Goal: Transaction & Acquisition: Purchase product/service

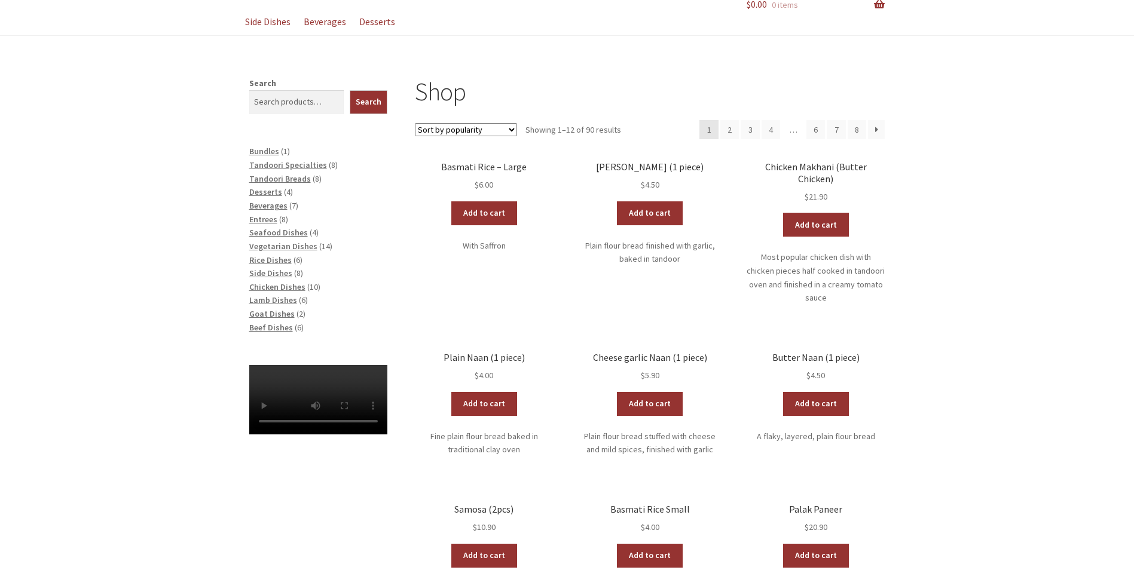
scroll to position [179, 0]
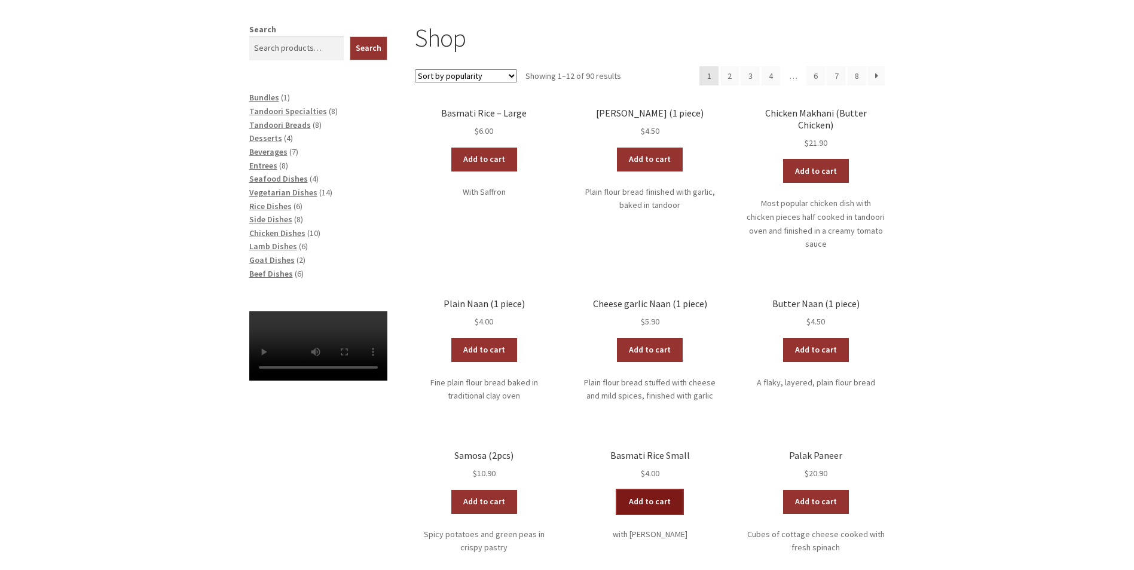
click at [650, 490] on link "Add to cart" at bounding box center [650, 502] width 66 height 24
click at [486, 338] on link "Add to cart" at bounding box center [484, 350] width 66 height 24
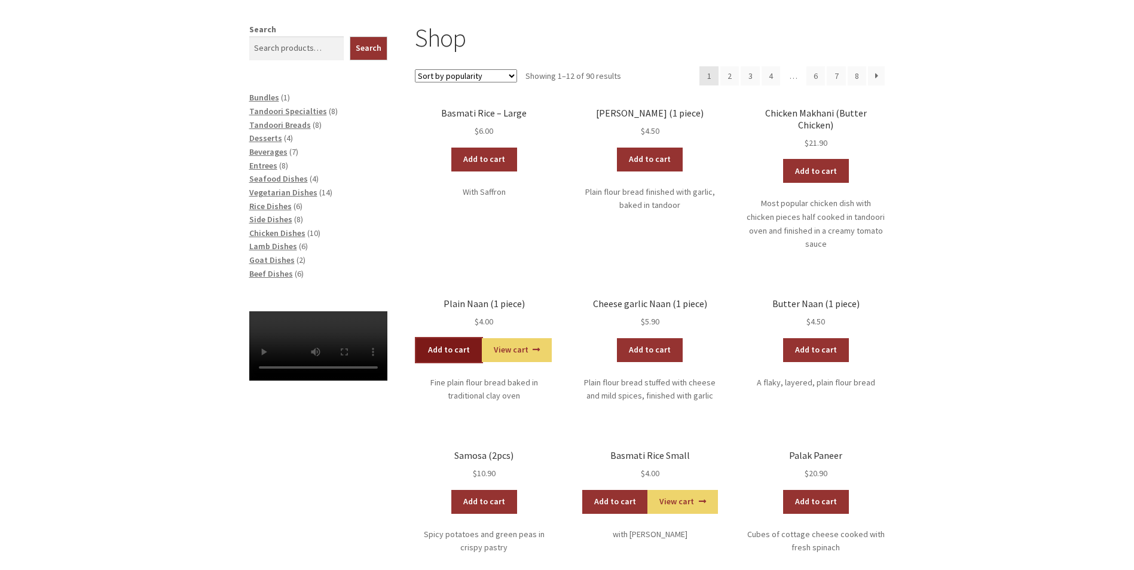
click at [453, 338] on link "Add to cart" at bounding box center [449, 350] width 66 height 24
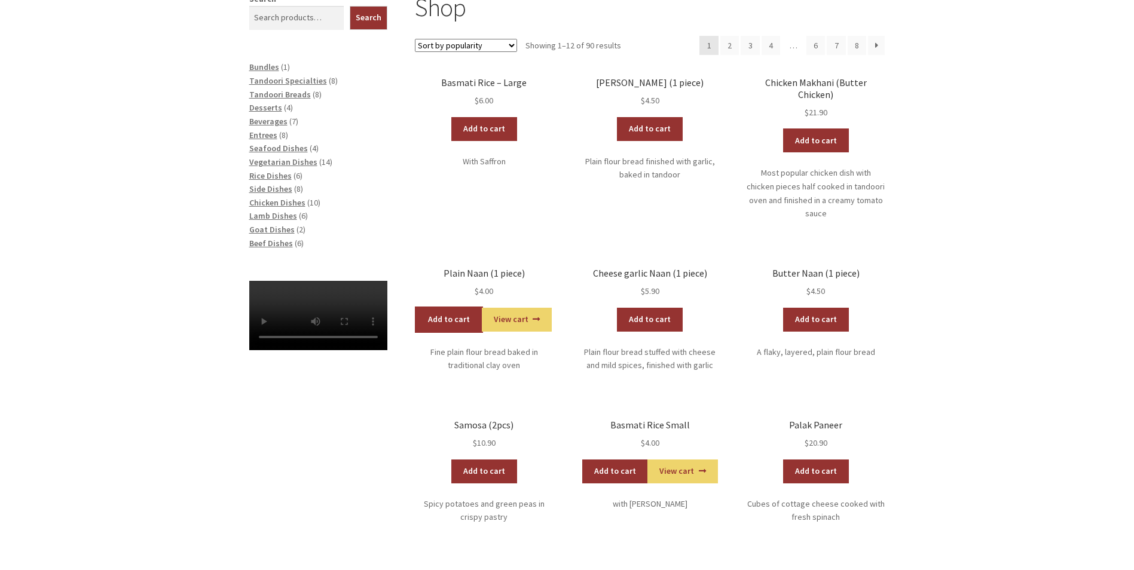
scroll to position [120, 0]
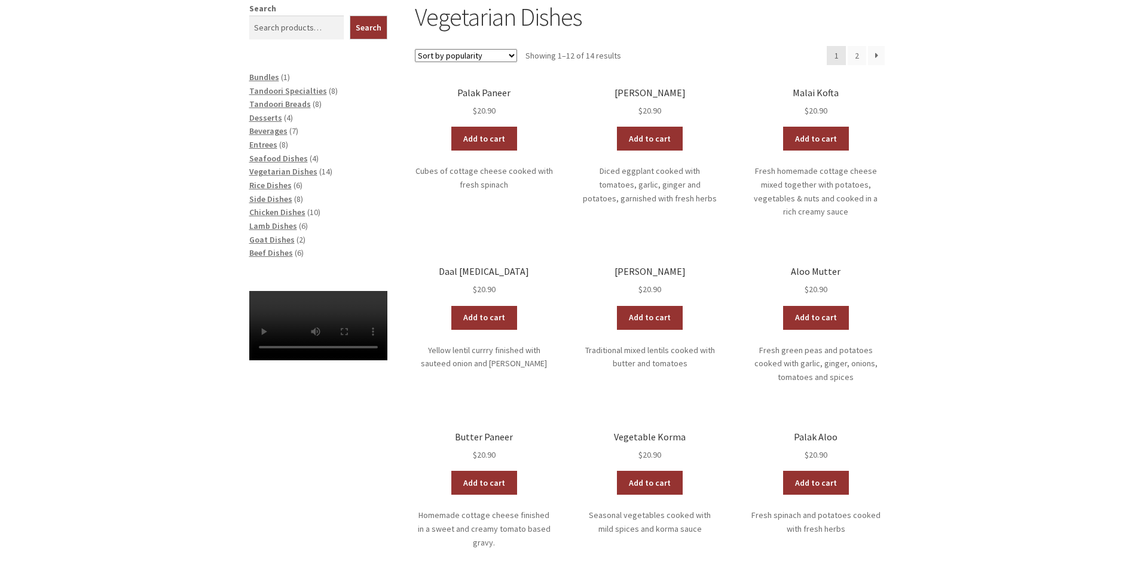
scroll to position [239, 0]
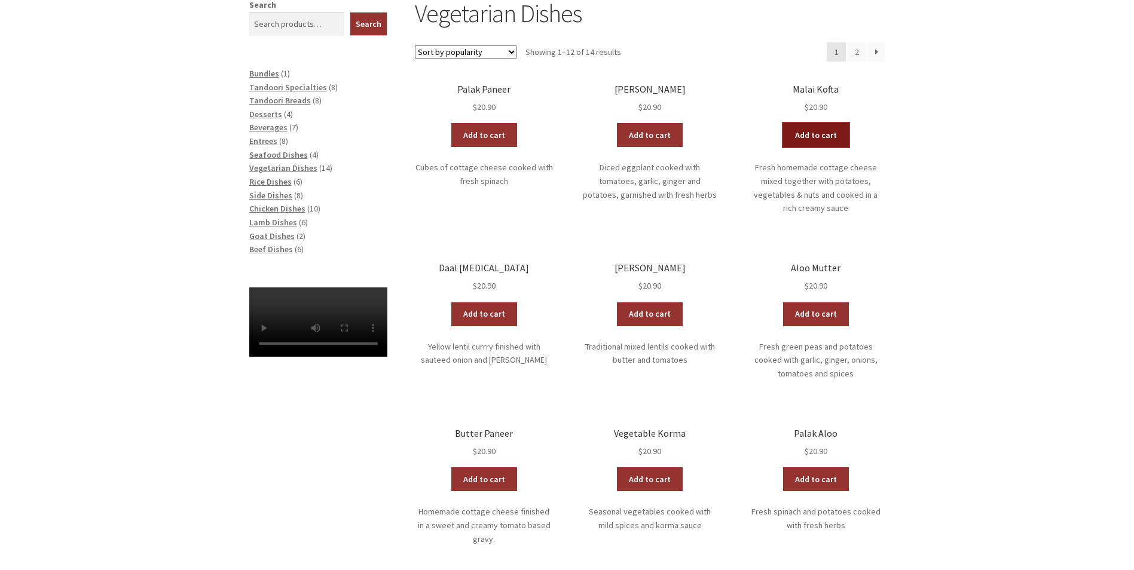
click at [826, 136] on link "Add to cart" at bounding box center [816, 135] width 66 height 24
click at [657, 302] on link "Add to cart" at bounding box center [650, 314] width 66 height 24
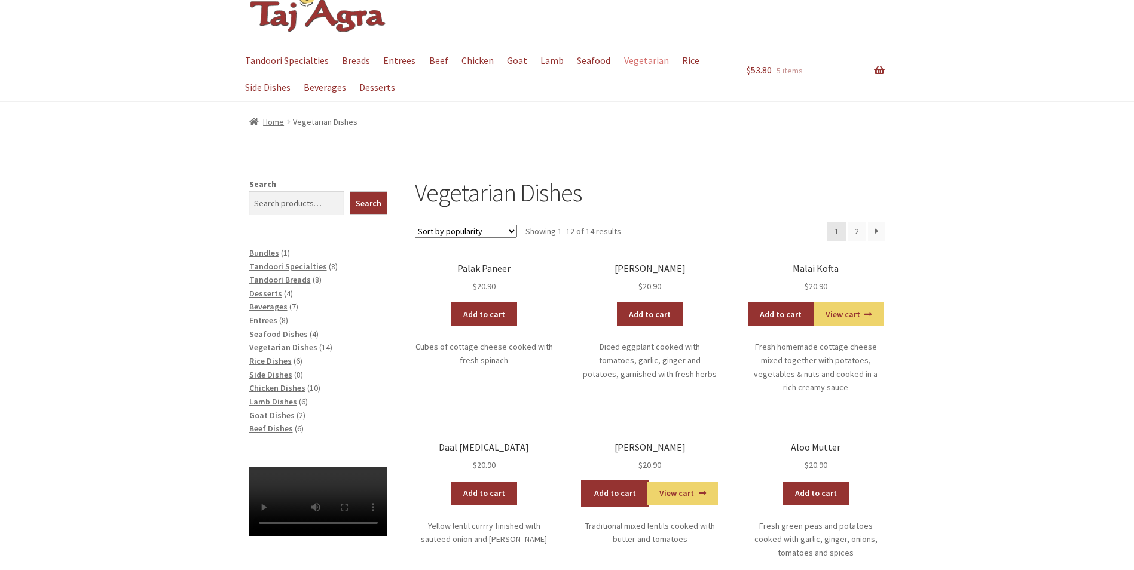
scroll to position [0, 0]
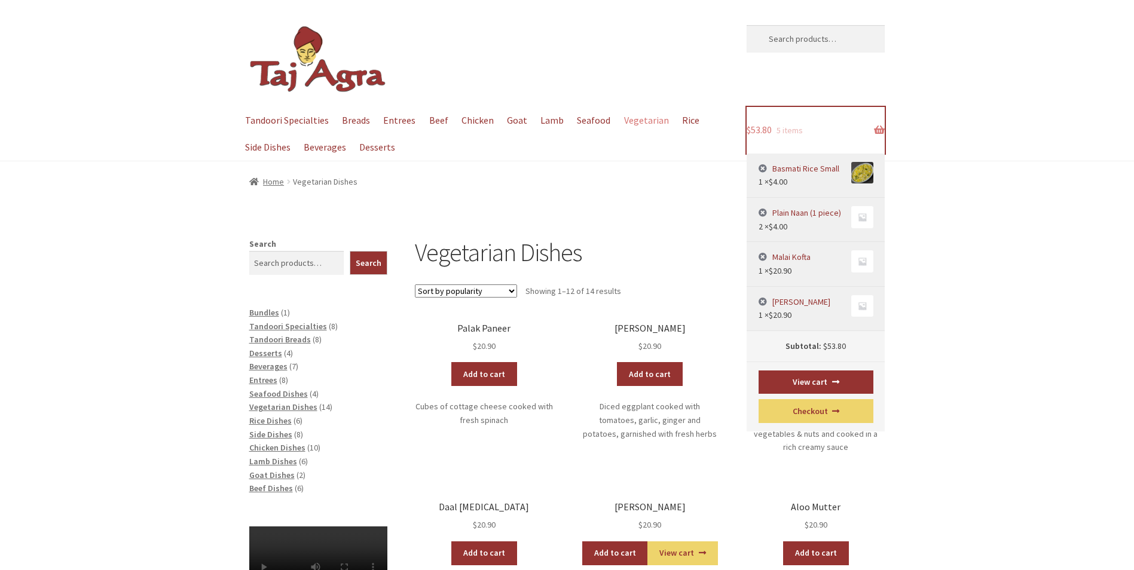
click at [880, 127] on link "$ 53.80 5 items" at bounding box center [815, 130] width 138 height 47
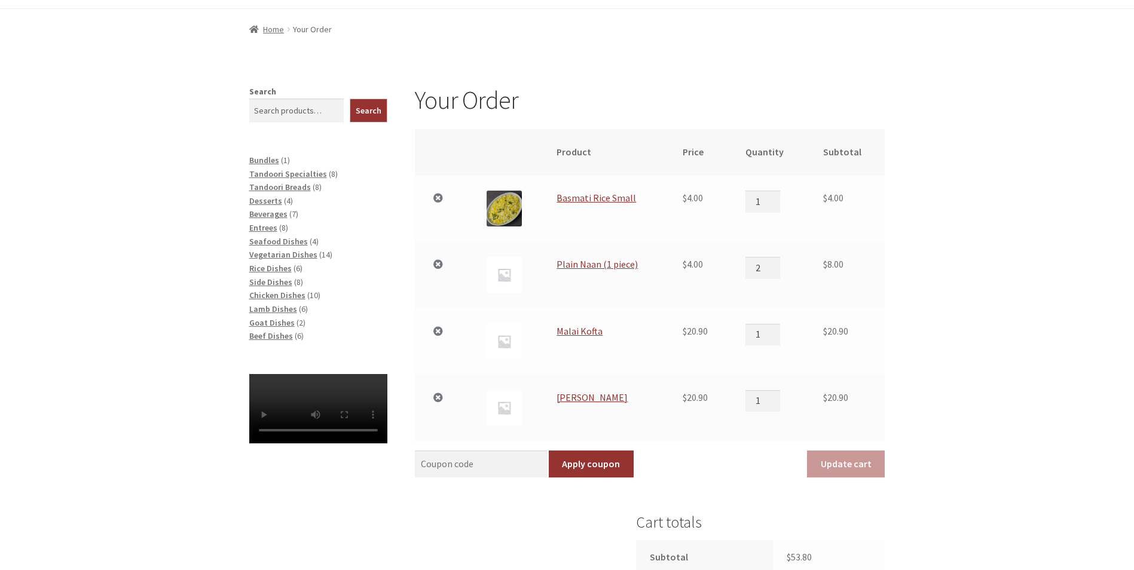
scroll to position [299, 0]
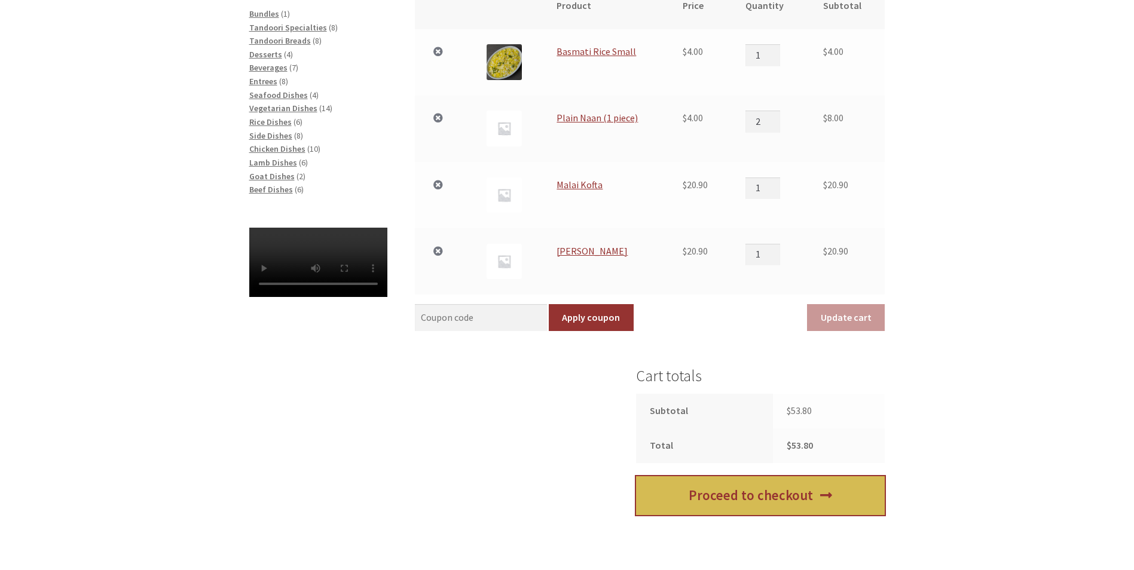
click at [750, 492] on link "Proceed to checkout" at bounding box center [760, 495] width 249 height 39
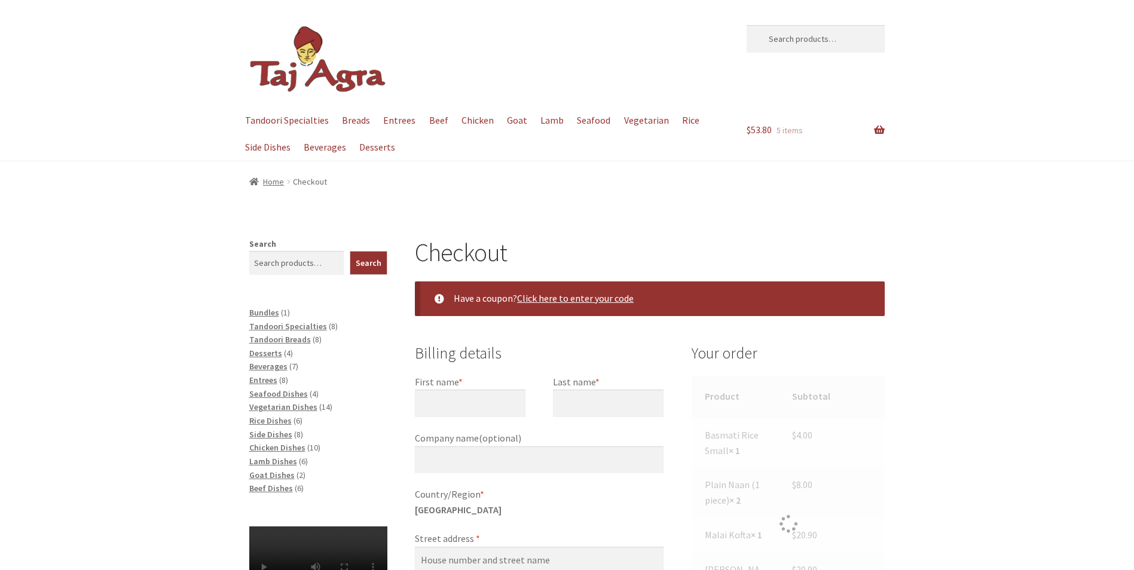
select select "ACT"
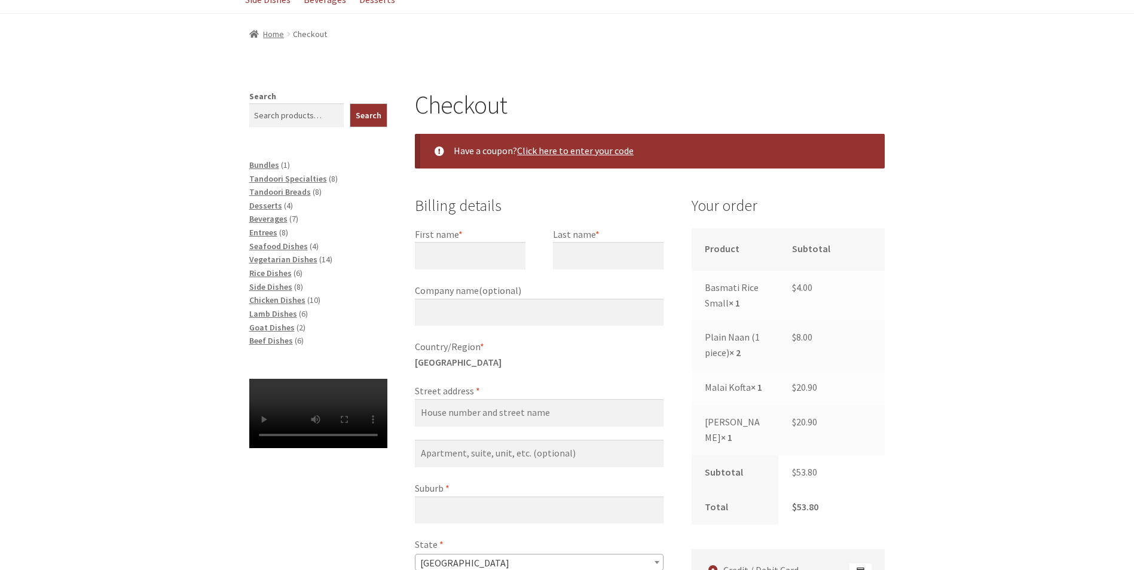
scroll to position [120, 0]
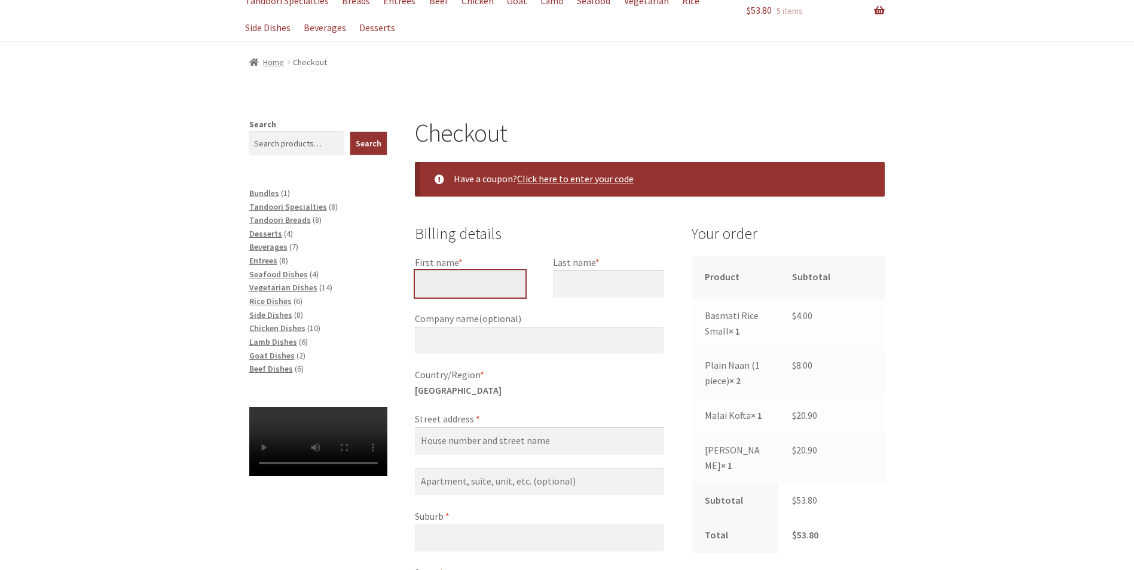
click at [480, 287] on input "First name *" at bounding box center [470, 283] width 111 height 27
type input "Tanja"
drag, startPoint x: 543, startPoint y: 279, endPoint x: 578, endPoint y: 278, distance: 35.9
click at [550, 279] on div "First name * Tanja Last name * Company name (optional) Country/Region * Austral…" at bounding box center [539, 510] width 249 height 510
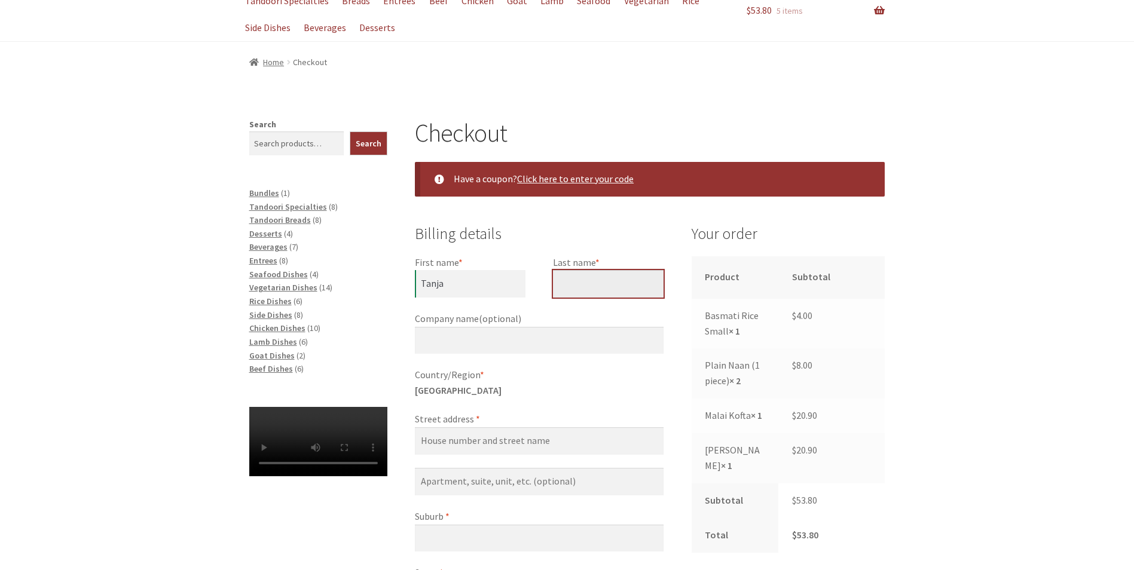
click at [578, 278] on input "Last name *" at bounding box center [608, 283] width 111 height 27
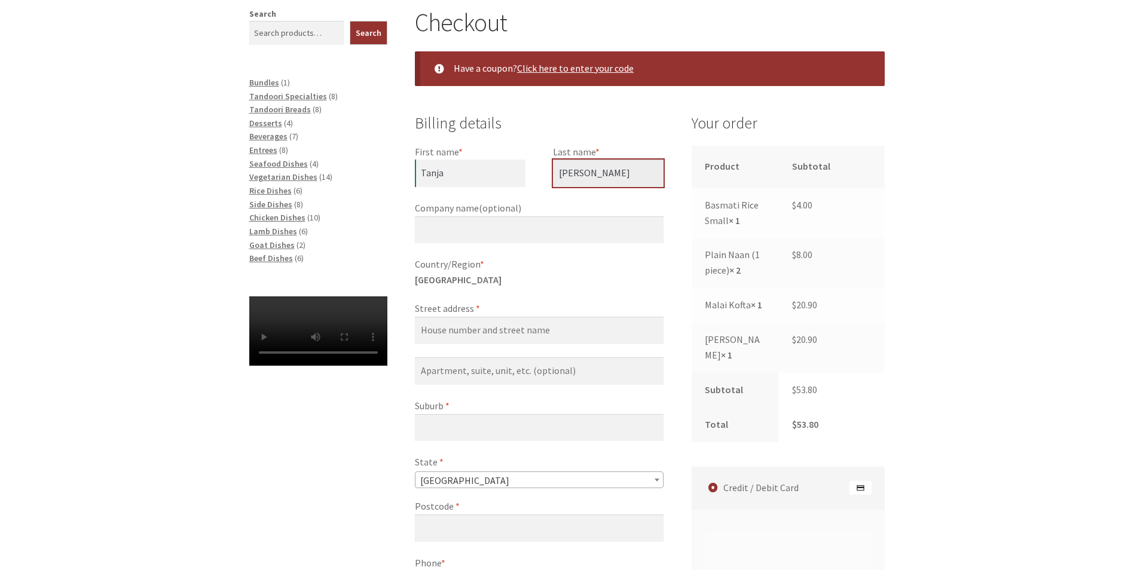
scroll to position [299, 0]
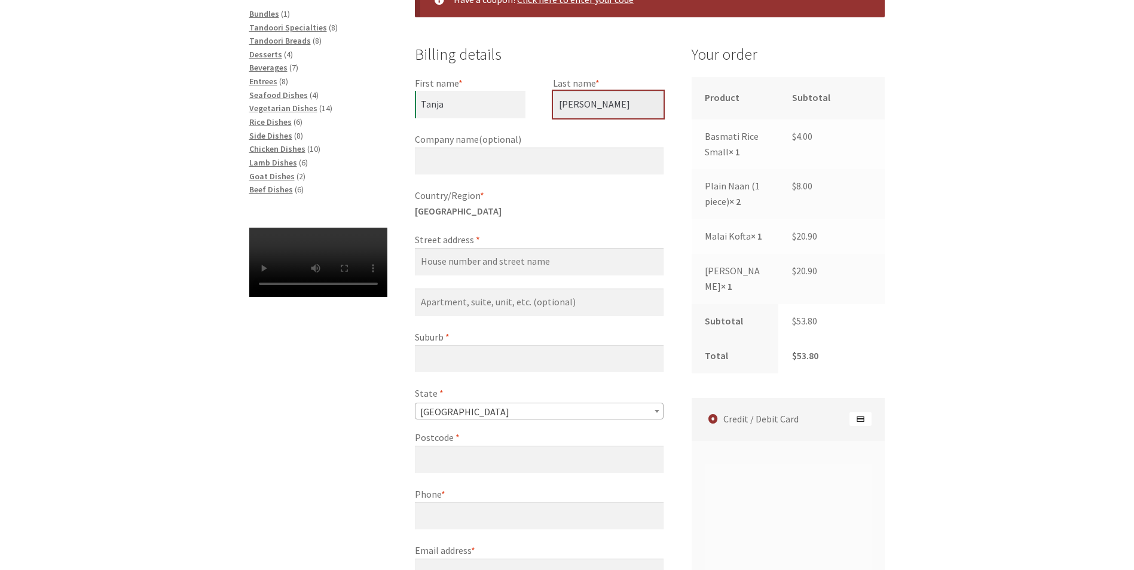
type input "Porter"
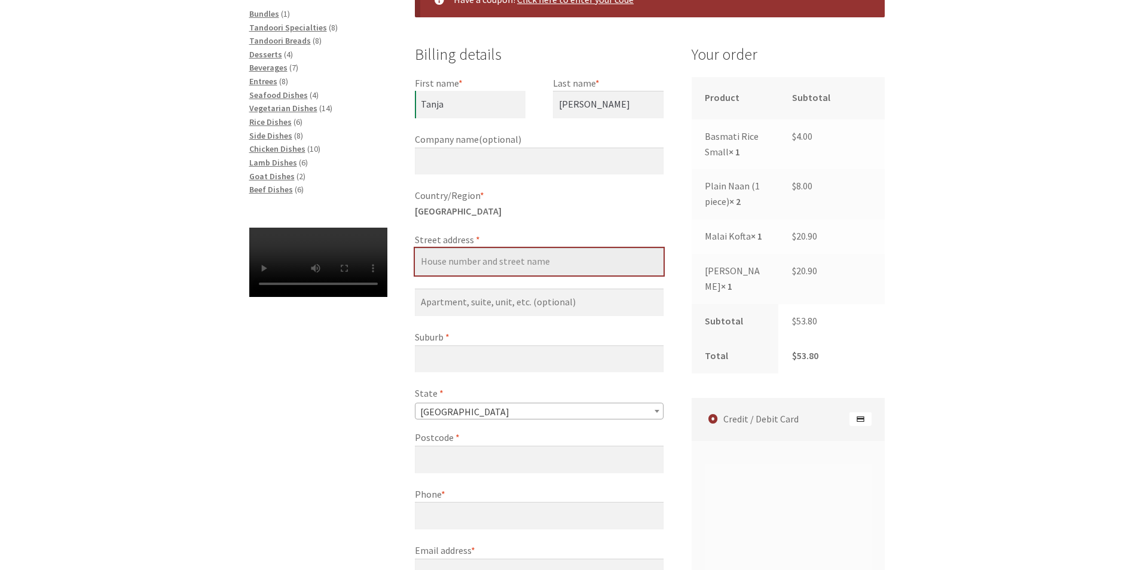
click at [517, 259] on input "Street address *" at bounding box center [539, 261] width 249 height 27
type input "[STREET_ADDRESS]"
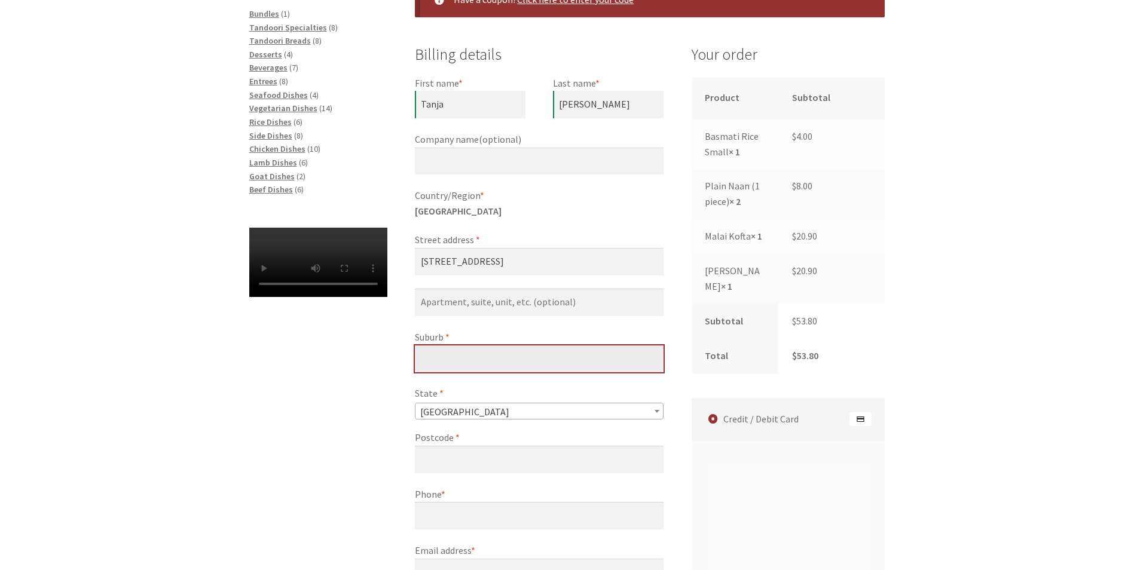
click at [477, 358] on input "Suburb *" at bounding box center [539, 358] width 249 height 27
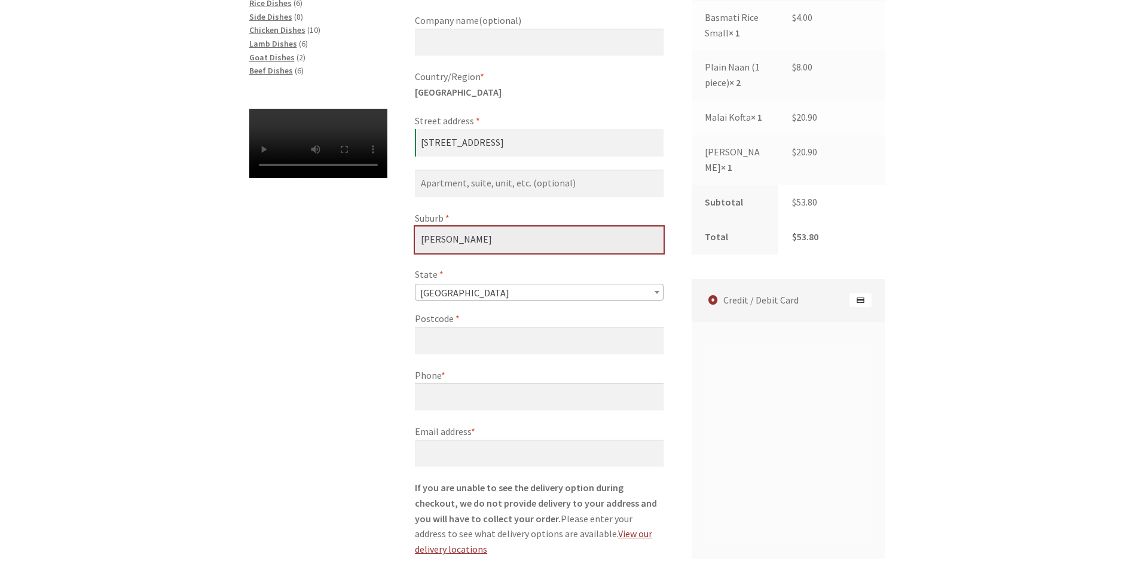
scroll to position [418, 0]
type input "Watson"
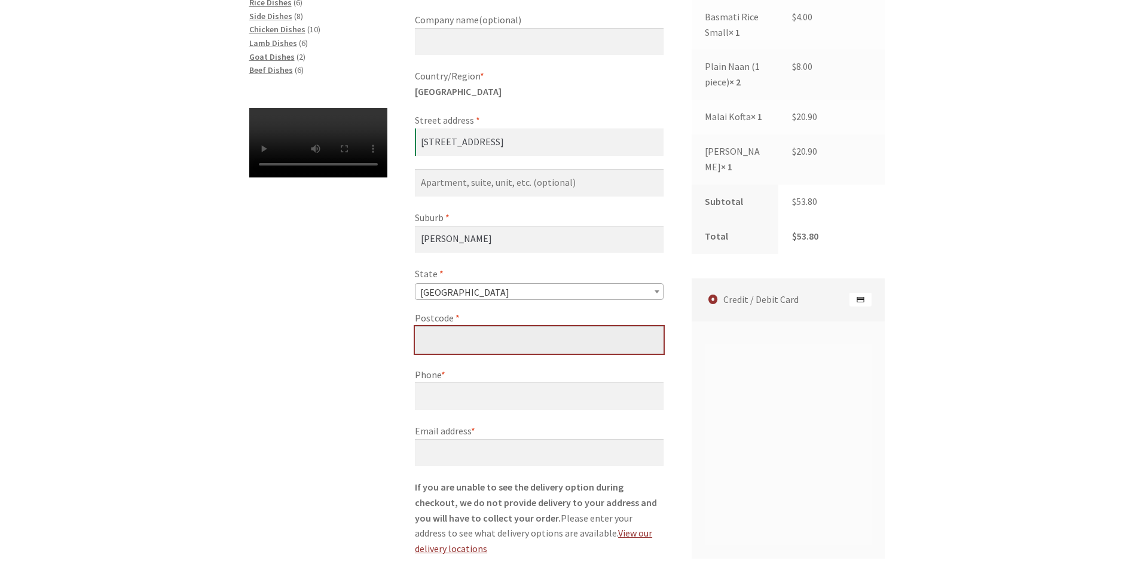
click at [461, 334] on input "Postcode *" at bounding box center [539, 339] width 249 height 27
type input "2602"
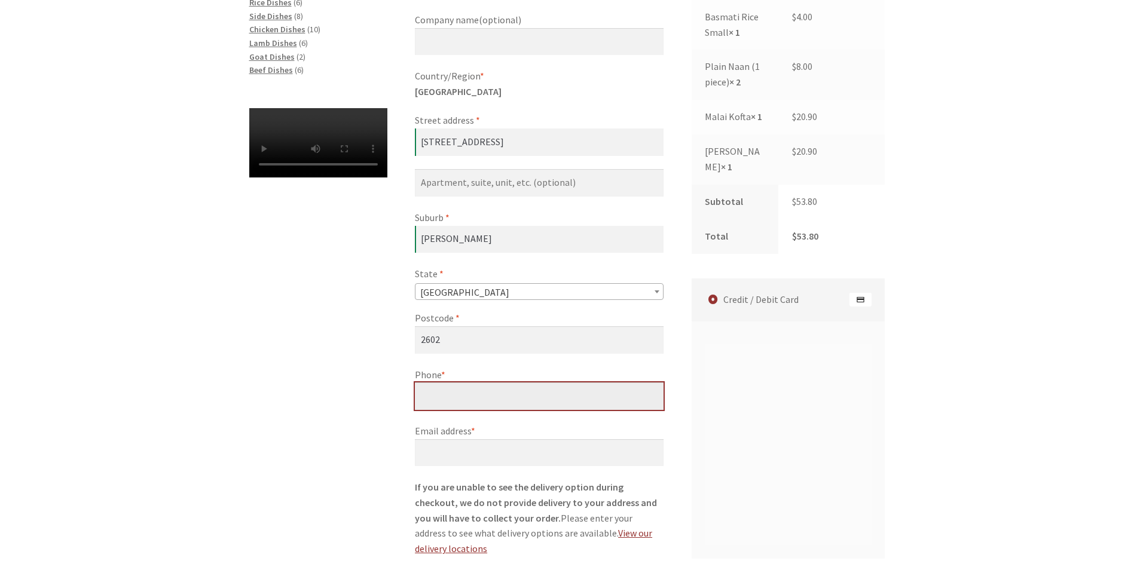
click at [431, 397] on input "Phone *" at bounding box center [539, 395] width 249 height 27
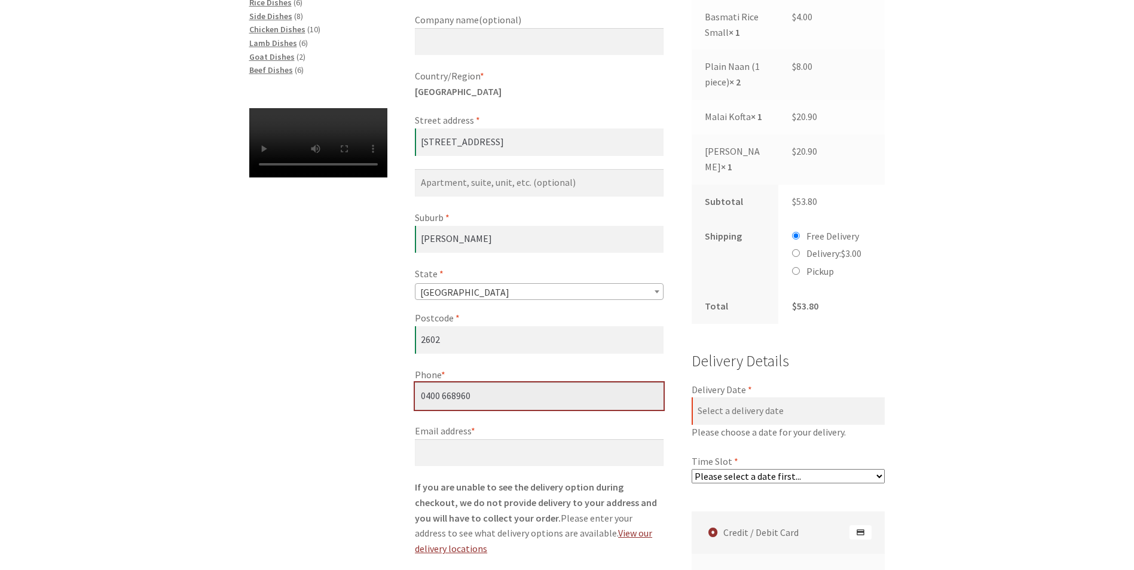
type input "0400 668960"
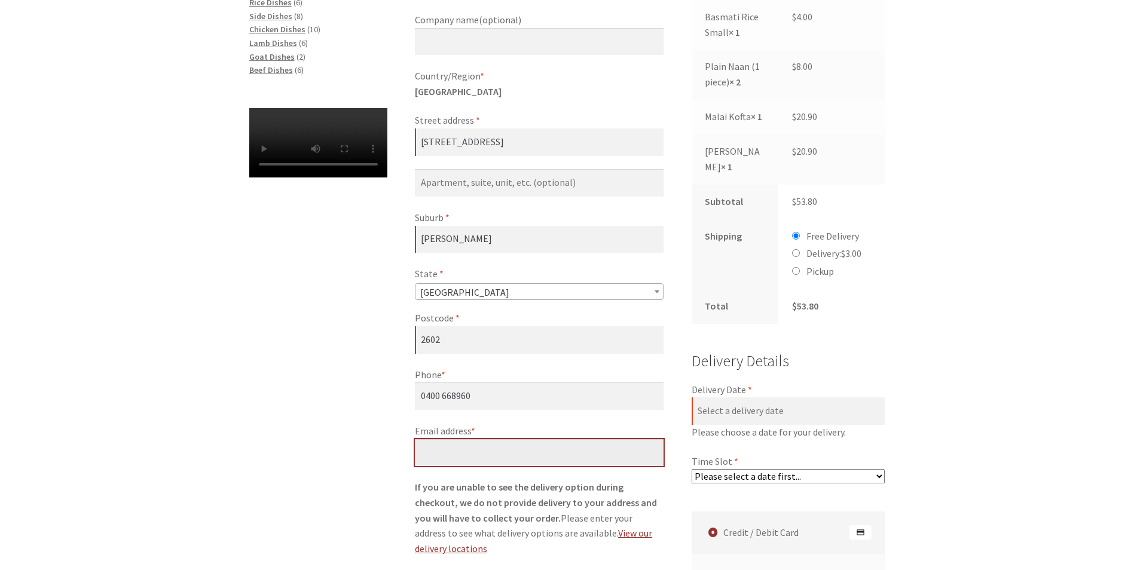
click at [439, 449] on input "Email address *" at bounding box center [539, 452] width 249 height 27
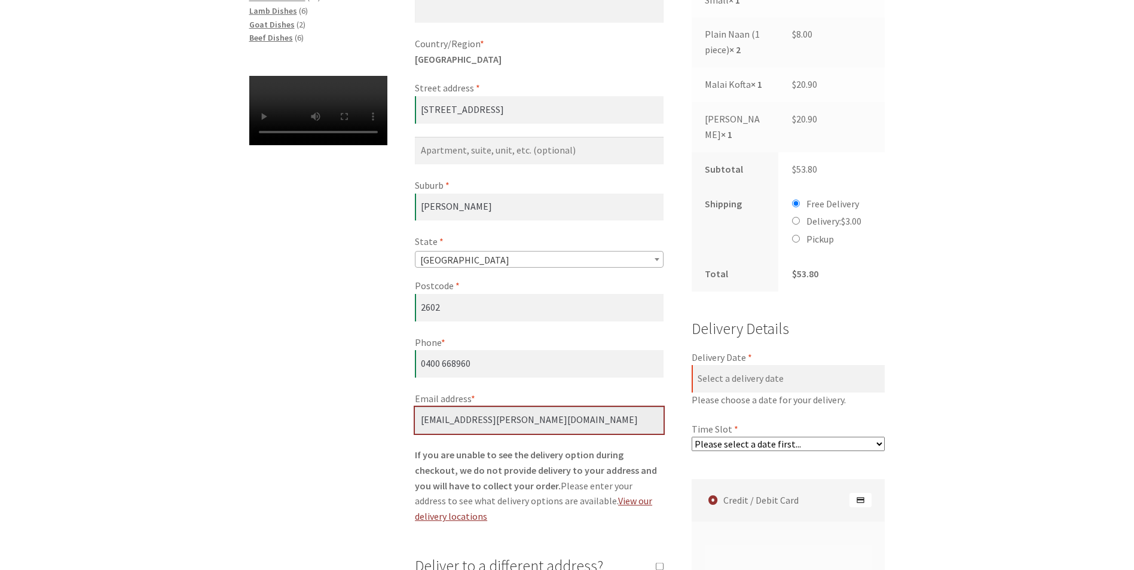
scroll to position [478, 0]
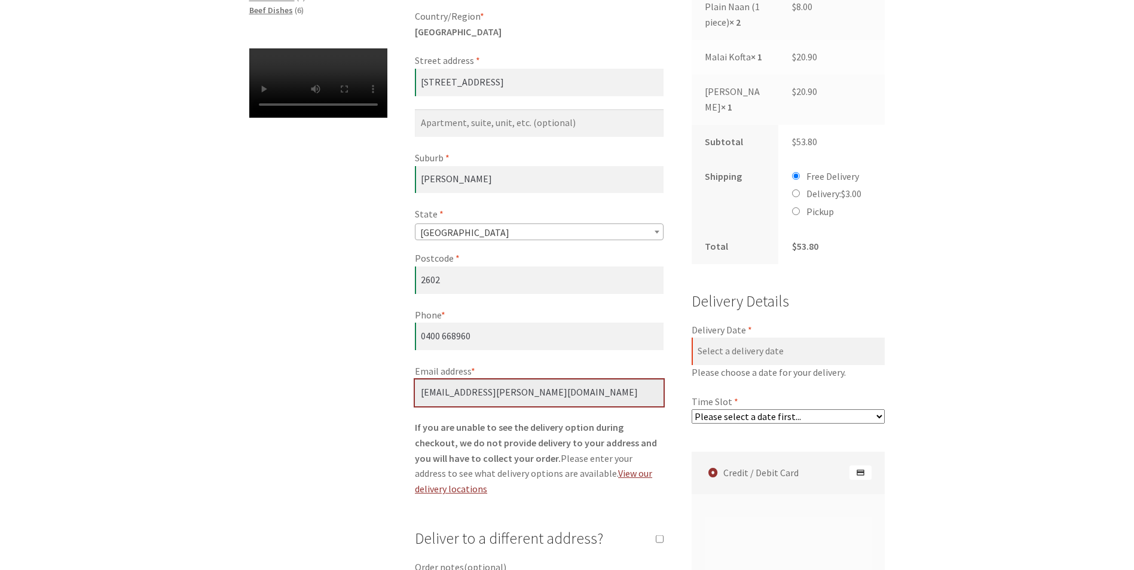
type input "tanja.porter@gmail.com"
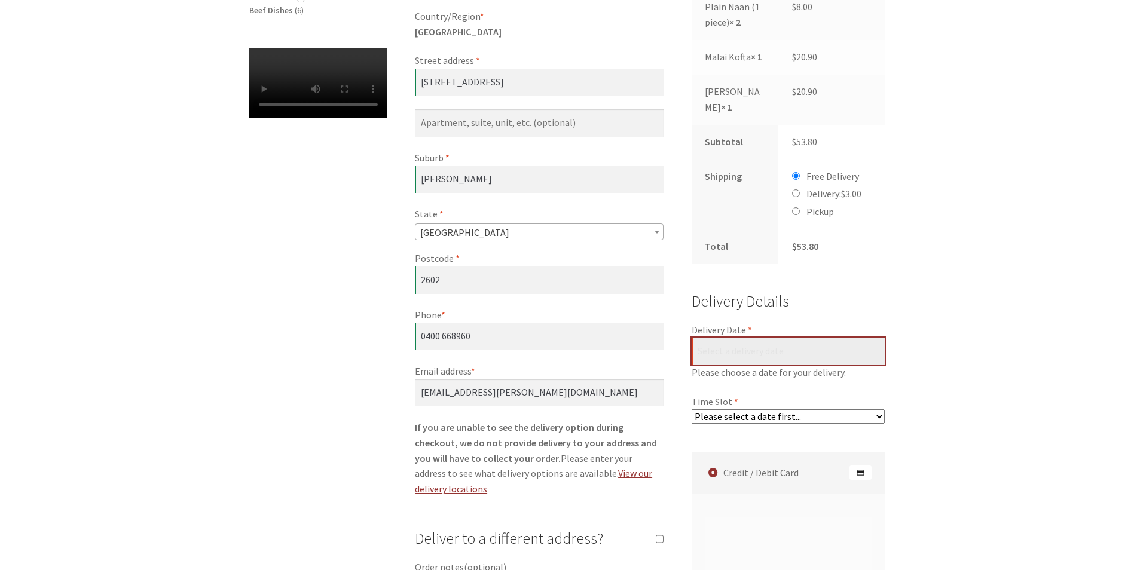
click at [752, 351] on input "Delivery Date *" at bounding box center [788, 351] width 194 height 27
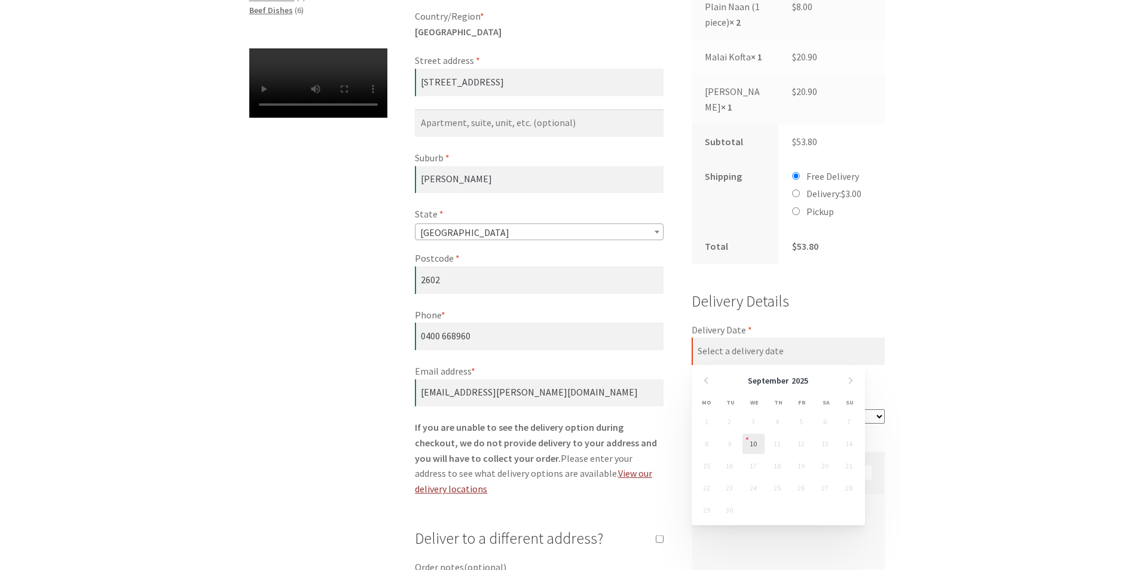
click at [753, 445] on link "10" at bounding box center [753, 444] width 22 height 20
type input "10/09/2025"
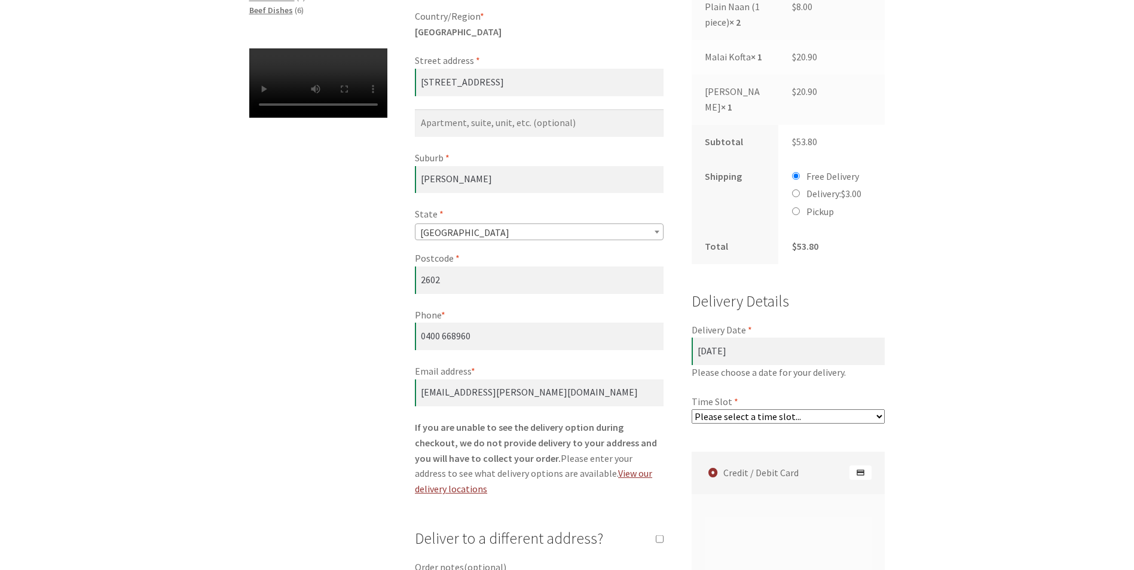
click at [776, 415] on select "Please select a time slot... 07:55 PM - 08:25 PM 08:25 PM - 08:55 PM 08:55 PM -…" at bounding box center [788, 416] width 194 height 14
select select "60c2ef62db861/4|0.00"
click at [691, 409] on select "Please select a time slot... 07:55 PM - 08:25 PM 08:25 PM - 08:55 PM 08:55 PM -…" at bounding box center [788, 416] width 194 height 14
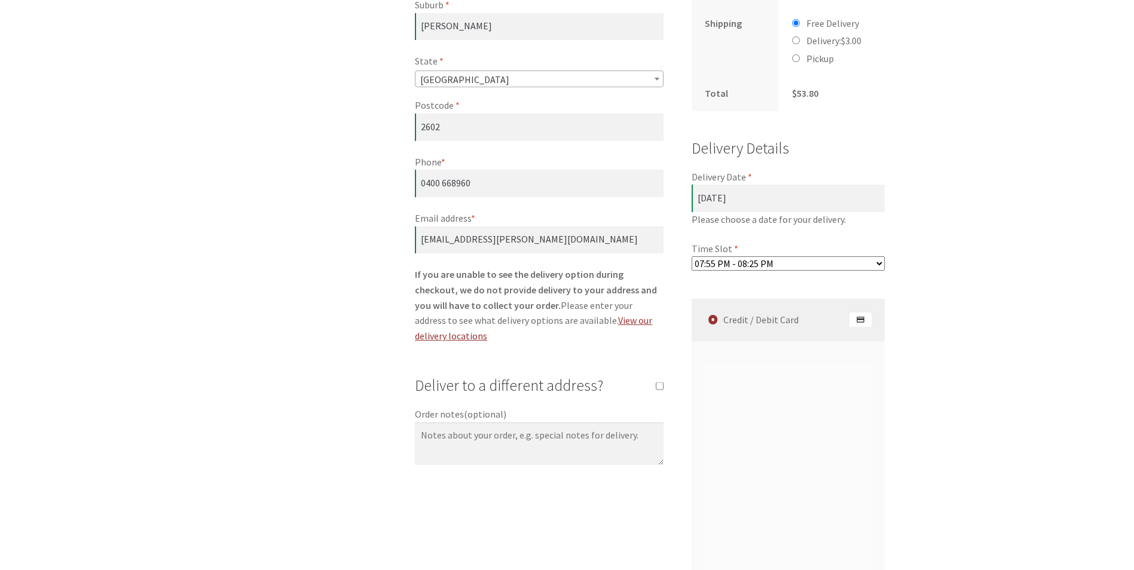
scroll to position [657, 0]
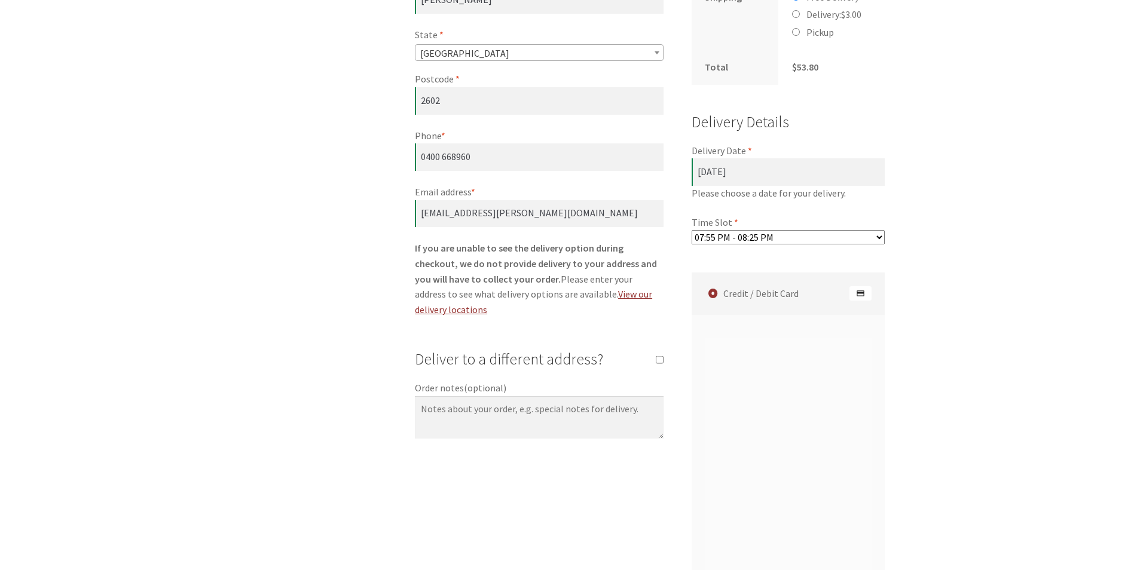
click at [672, 488] on form "Billing details First name * Tanja Last name * Porter Company name (optional) C…" at bounding box center [650, 256] width 470 height 1145
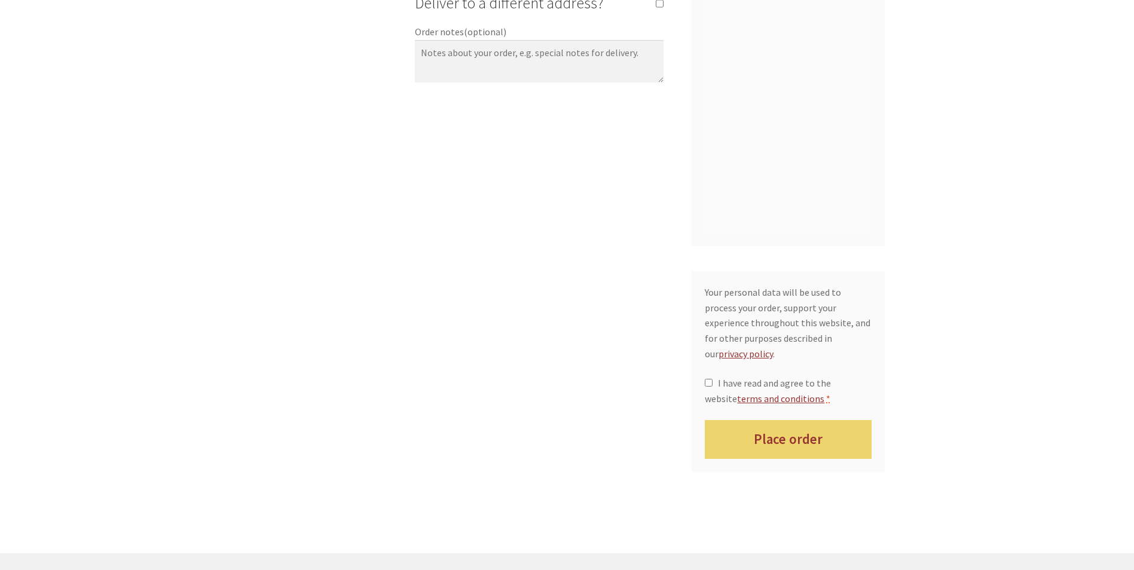
scroll to position [1016, 0]
click at [713, 373] on label "I have read and agree to the website terms and conditions *" at bounding box center [787, 388] width 167 height 31
click at [712, 376] on input "I have read and agree to the website terms and conditions *" at bounding box center [708, 380] width 8 height 8
checkbox input "true"
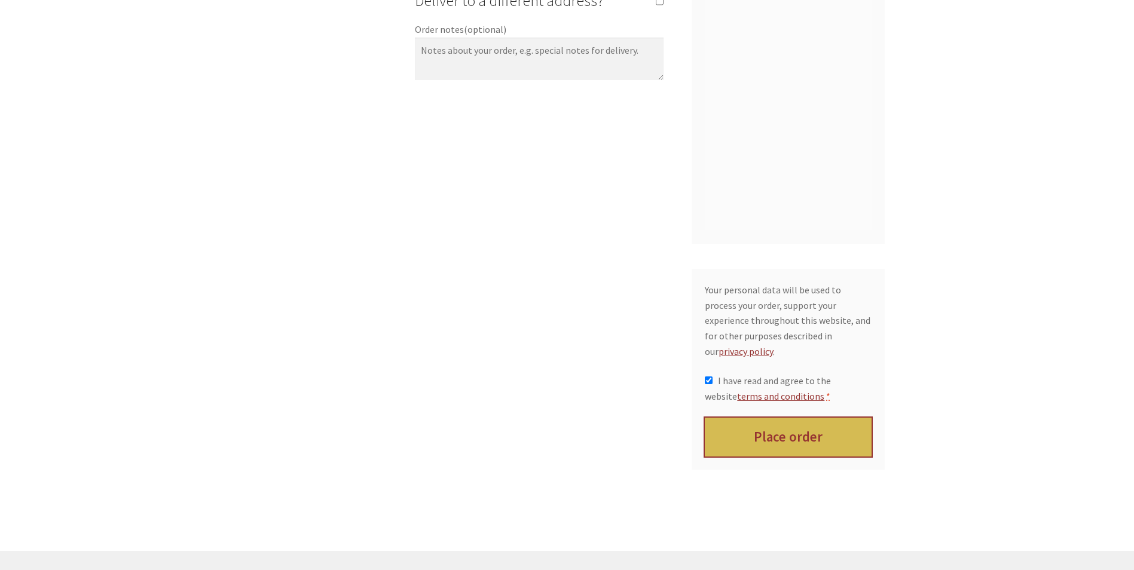
click at [799, 422] on button "Place order" at bounding box center [787, 437] width 167 height 39
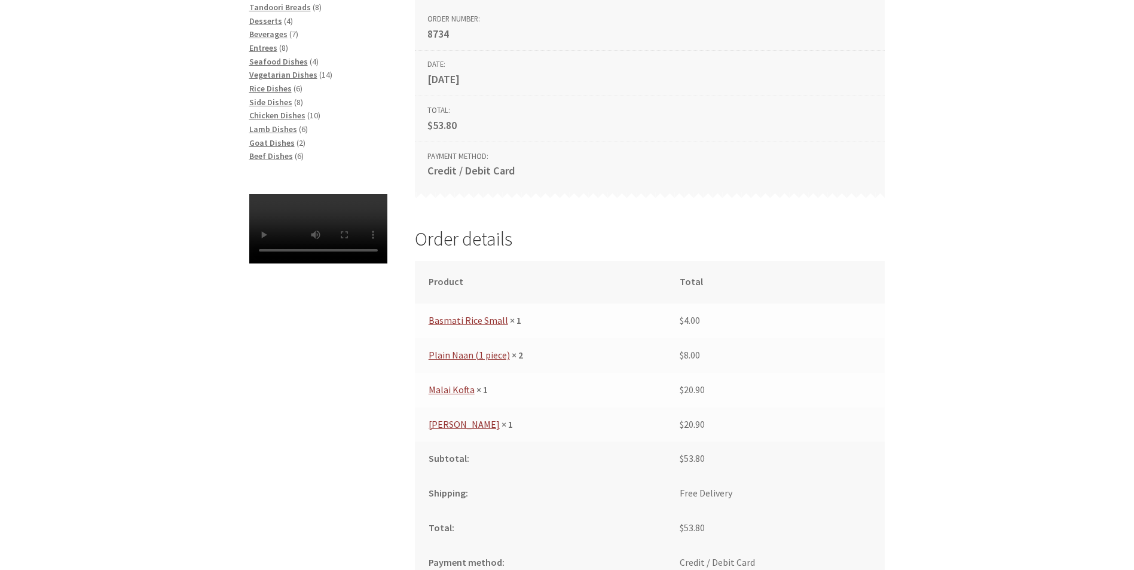
scroll to position [299, 0]
